Goal: Answer question/provide support: Share knowledge or assist other users

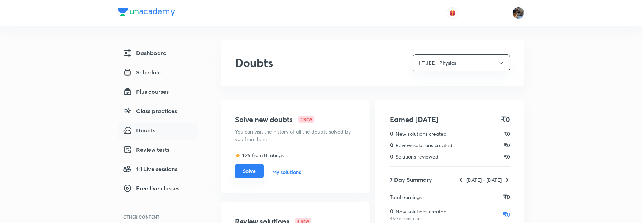
click at [253, 172] on button "Solve" at bounding box center [249, 171] width 29 height 14
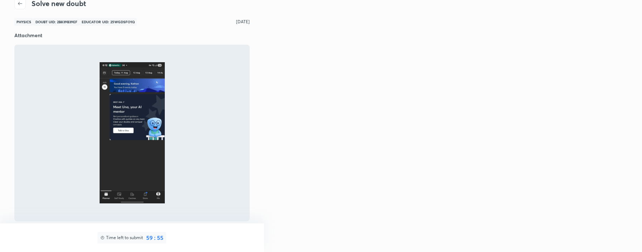
scroll to position [1, 0]
